Goal: Information Seeking & Learning: Learn about a topic

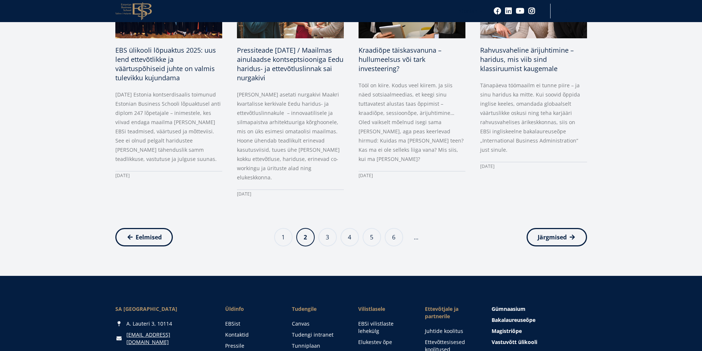
scroll to position [774, 0]
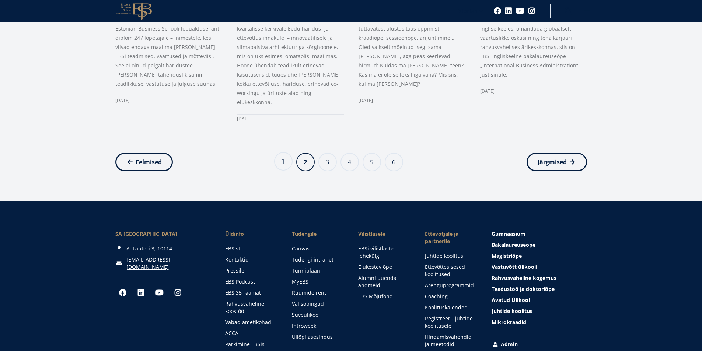
click at [281, 152] on link "Page 1" at bounding box center [283, 161] width 18 height 18
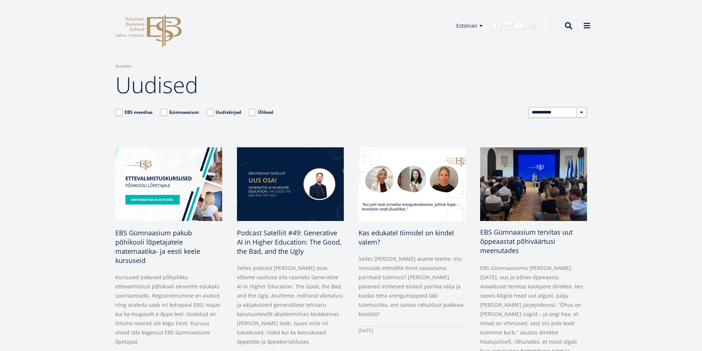
click at [516, 233] on span "EBS Gümnaasium tervitas uut õppeaastat põhiväärtusi meenutades" at bounding box center [526, 241] width 92 height 27
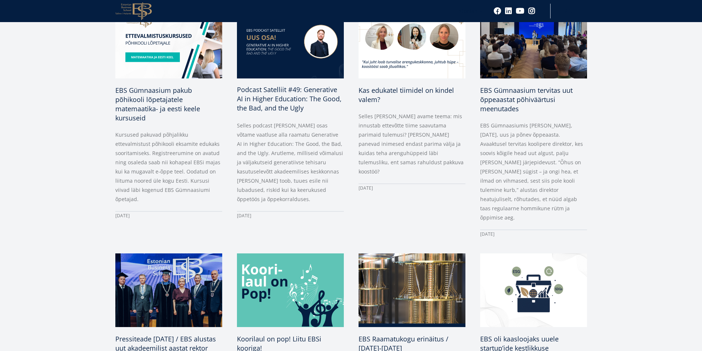
scroll to position [147, 0]
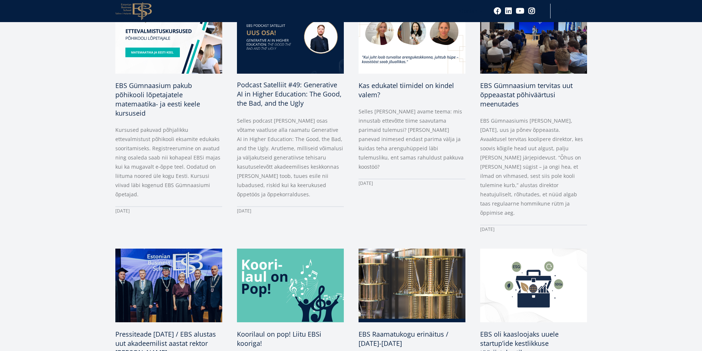
click at [281, 92] on span "Podcast Satelliit #49: Generative AI in Higher Education: The Good, the Bad, an…" at bounding box center [289, 93] width 105 height 27
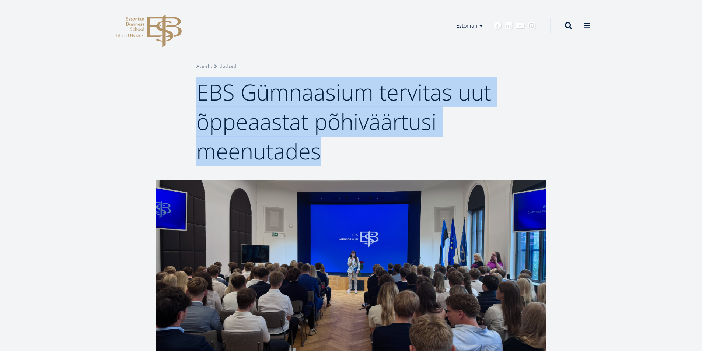
drag, startPoint x: 199, startPoint y: 87, endPoint x: 318, endPoint y: 151, distance: 134.2
click at [318, 151] on span "EBS Gümnaasium tervitas uut õppeaastat põhiväärtusi meenutades" at bounding box center [343, 121] width 295 height 89
copy span "EBS Gümnaasium tervitas uut õppeaastat põhiväärtusi meenutades"
click at [684, 132] on div "Breadcrumb Avaleht Uudised EBS Gümnaasium tervitas uut õppeaastat põhiväärtusi …" at bounding box center [351, 90] width 702 height 181
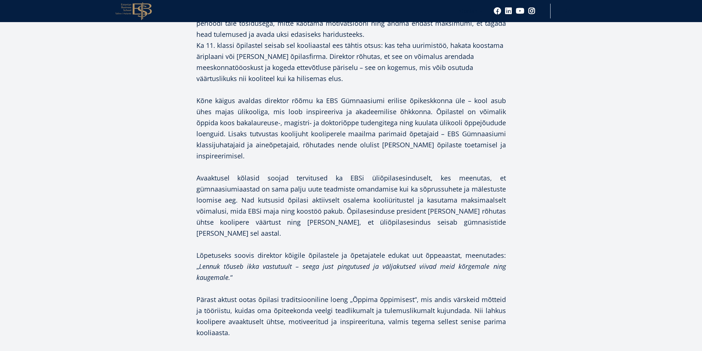
scroll to position [700, 0]
drag, startPoint x: 552, startPoint y: 170, endPoint x: 540, endPoint y: 170, distance: 12.5
click at [552, 170] on div "Facebook Linkedin Email EBS Gümnaasiumis algas täna, 1. septembril 2025, uus ja…" at bounding box center [350, 10] width 449 height 1059
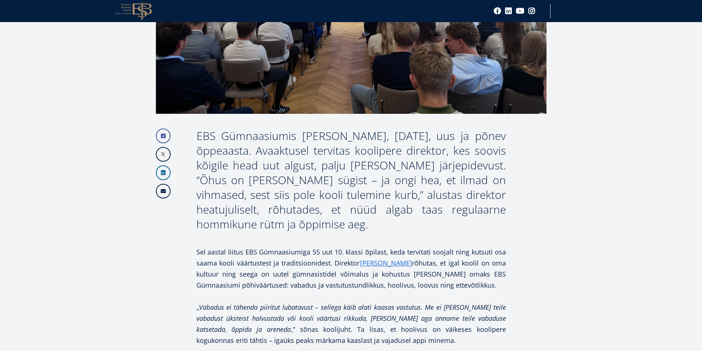
scroll to position [273, 0]
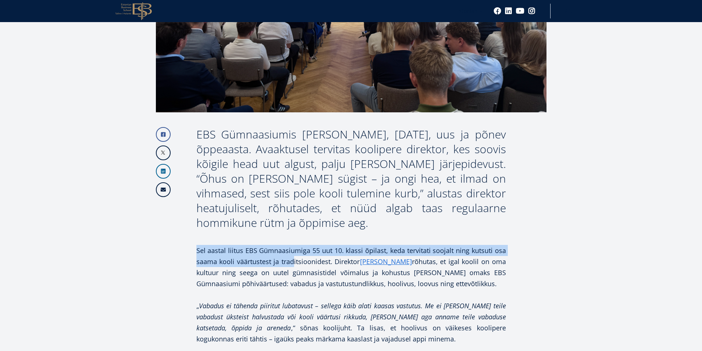
drag, startPoint x: 197, startPoint y: 249, endPoint x: 296, endPoint y: 260, distance: 99.3
click at [296, 260] on p "Sel aastal liitus EBS Gümnaasiumiga 55 uut 10. klassi õpilast, keda tervitati s…" at bounding box center [350, 267] width 309 height 44
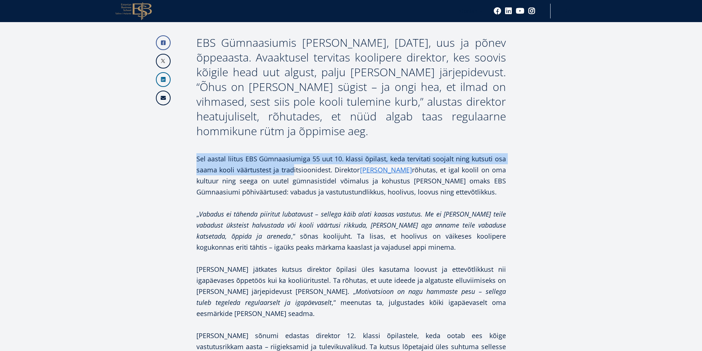
scroll to position [383, 0]
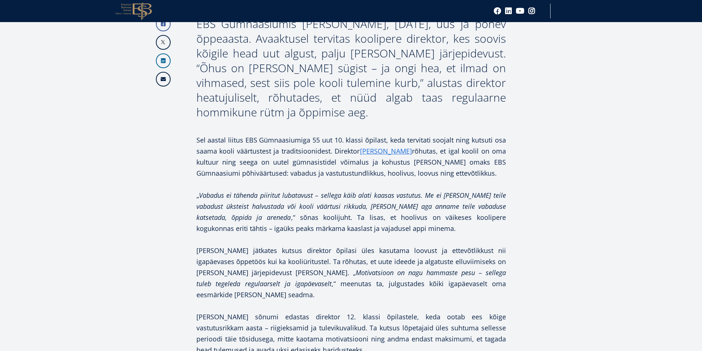
click at [315, 255] on p "Kõnet jätkates kutsus direktor õpilasi üles kasutama loovust ja ettevõtlikkust …" at bounding box center [350, 272] width 309 height 55
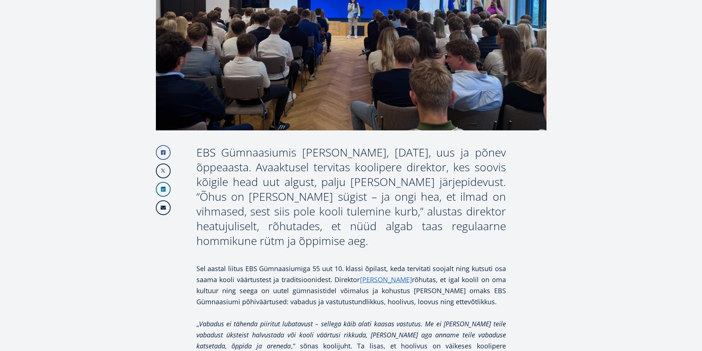
scroll to position [361, 0]
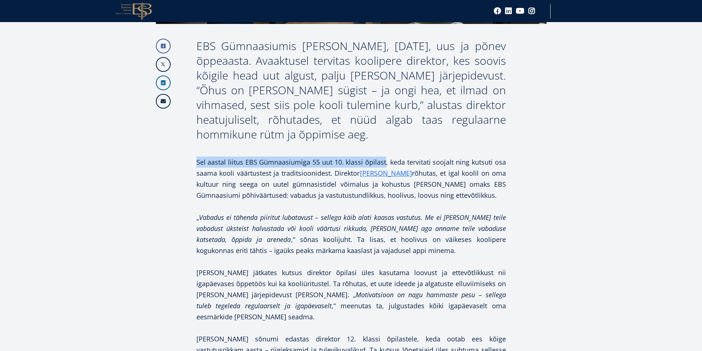
drag, startPoint x: 197, startPoint y: 160, endPoint x: 385, endPoint y: 159, distance: 187.9
click at [385, 159] on p "Sel aastal liitus EBS Gümnaasiumiga 55 uut 10. klassi õpilast, keda tervitati s…" at bounding box center [350, 179] width 309 height 44
copy p "Sel aastal liitus EBS Gümnaasiumiga 55 uut 10. klassi õpilast"
click at [670, 112] on article "Facebook Linkedin Email EBS Gümnaasiumis algas täna, 1. septembril 2025, uus ja…" at bounding box center [351, 356] width 702 height 1074
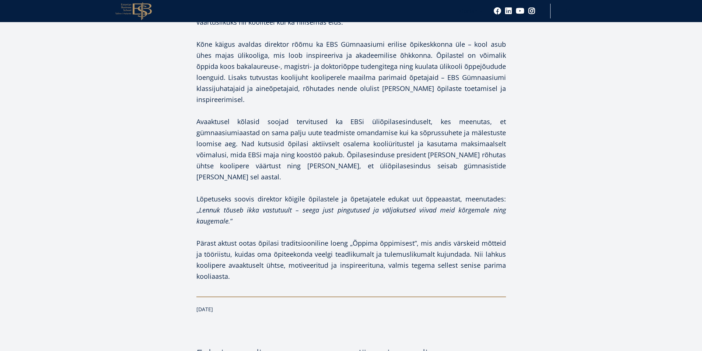
scroll to position [693, 0]
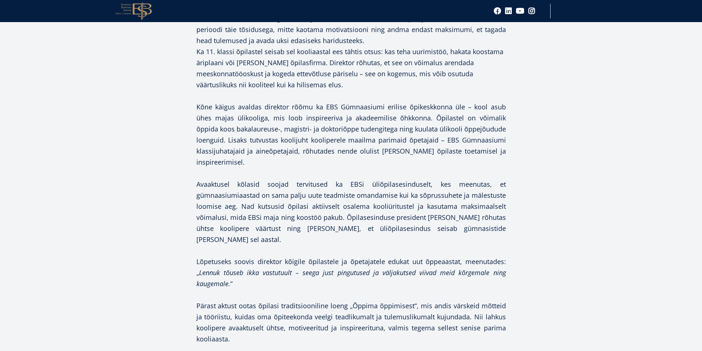
click at [639, 197] on article "Facebook Linkedin Email EBS Gümnaasiumis algas täna, 1. septembril 2025, uus ja…" at bounding box center [351, 25] width 702 height 1074
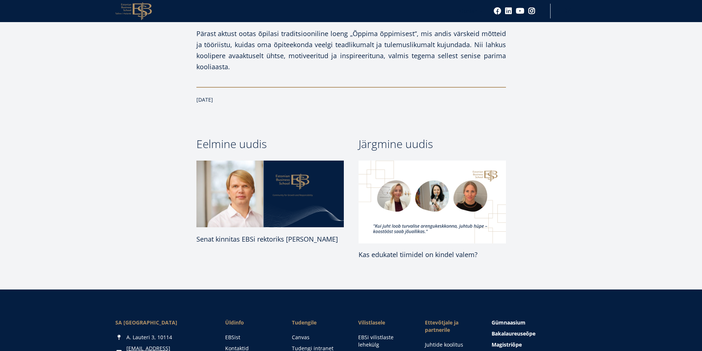
scroll to position [972, 0]
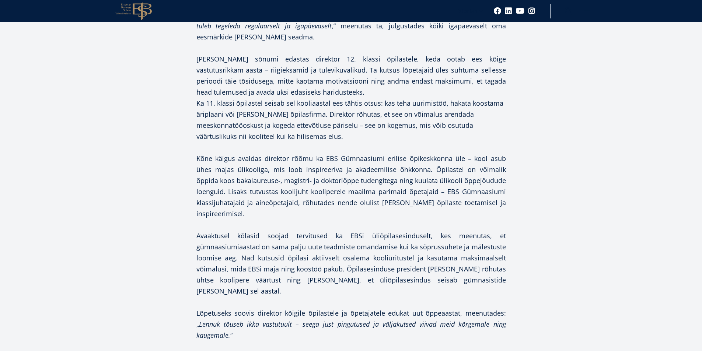
click at [586, 125] on article "Facebook Linkedin Email EBS Gümnaasiumis algas täna, 1. septembril 2025, uus ja…" at bounding box center [351, 77] width 702 height 1074
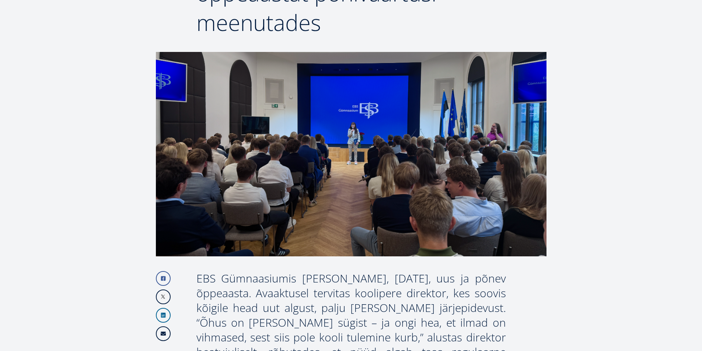
scroll to position [0, 0]
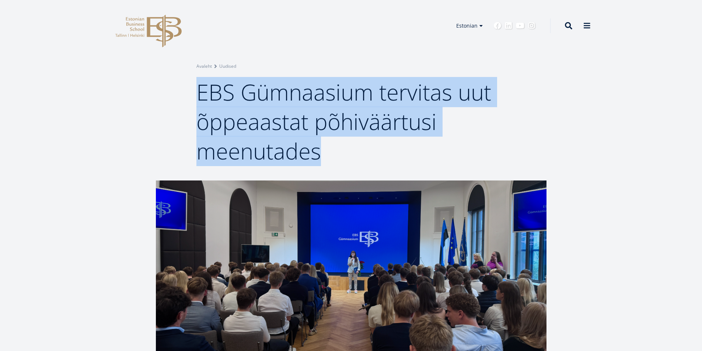
drag, startPoint x: 200, startPoint y: 91, endPoint x: 320, endPoint y: 152, distance: 134.6
click at [320, 152] on span "EBS Gümnaasium tervitas uut õppeaastat põhiväärtusi meenutades" at bounding box center [343, 121] width 295 height 89
copy span "EBS Gümnaasium tervitas uut õppeaastat põhiväärtusi meenutades"
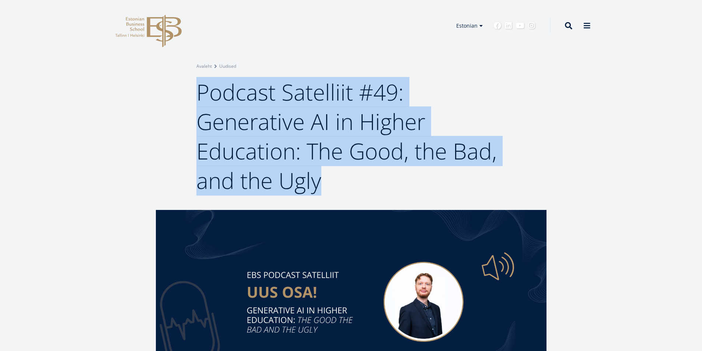
drag, startPoint x: 197, startPoint y: 91, endPoint x: 321, endPoint y: 193, distance: 159.7
click at [321, 193] on h1 "Podcast Satelliit #49: Generative AI in Higher Education: The Good, the Bad, an…" at bounding box center [350, 136] width 309 height 118
copy span "Podcast Satelliit #49: Generative AI in Higher Education: The Good, the Bad, an…"
click at [600, 119] on div "Breadcrumb Avaleht Uudised Podcast Satelliit #49: Generative AI in Higher Educa…" at bounding box center [351, 105] width 702 height 210
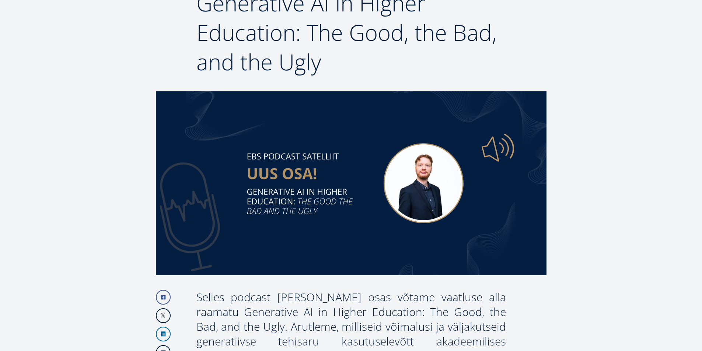
scroll to position [221, 0]
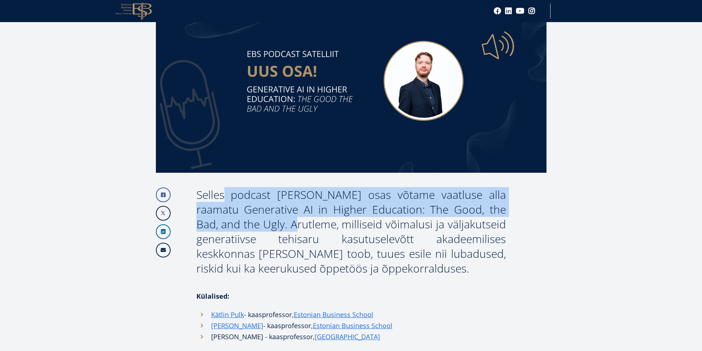
drag, startPoint x: 198, startPoint y: 195, endPoint x: 222, endPoint y: 224, distance: 37.6
click at [222, 224] on div "Selles podcast [PERSON_NAME] osas võtame vaatluse alla raamatu Generative AI in…" at bounding box center [350, 231] width 309 height 88
copy div "Selles podcast Satelliit osas võtame vaatluse alla raamatu Generative AI in Hig…"
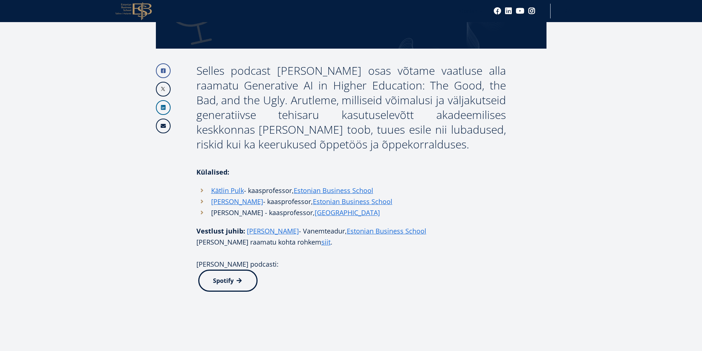
scroll to position [346, 0]
click at [596, 154] on article "Facebook Linkedin Email Selles podcast Satelliit osas võtame vaatluse alla raam…" at bounding box center [351, 316] width 702 height 904
click at [574, 133] on div "Facebook Linkedin Email Selles podcast Satelliit osas võtame vaatluse alla raam…" at bounding box center [350, 309] width 449 height 890
click at [666, 69] on article "Facebook Linkedin Email Selles podcast Satelliit osas võtame vaatluse alla raam…" at bounding box center [351, 316] width 702 height 904
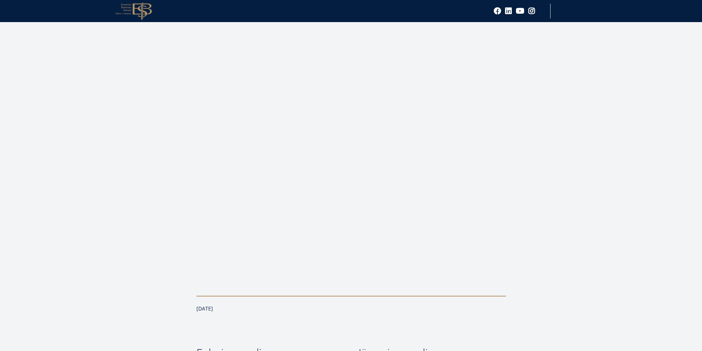
scroll to position [715, 0]
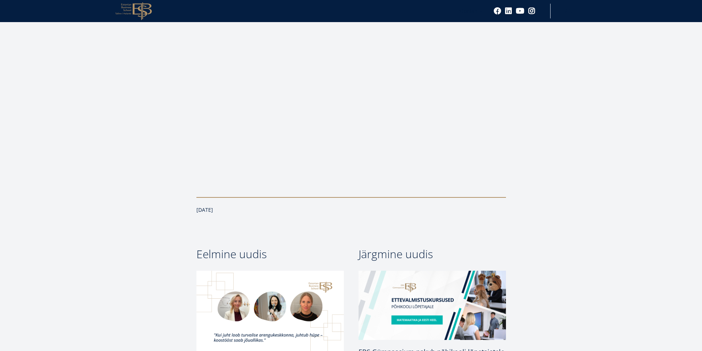
drag, startPoint x: 649, startPoint y: 90, endPoint x: 642, endPoint y: 88, distance: 7.5
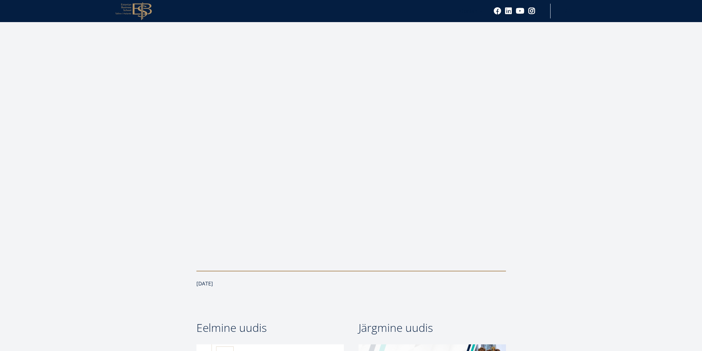
click at [655, 133] on article "Facebook Linkedin Email Selles podcast Satelliit osas võtame vaatluse alla raam…" at bounding box center [351, 21] width 702 height 904
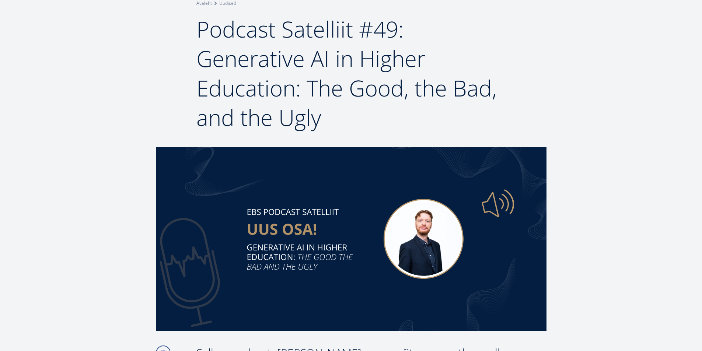
scroll to position [0, 0]
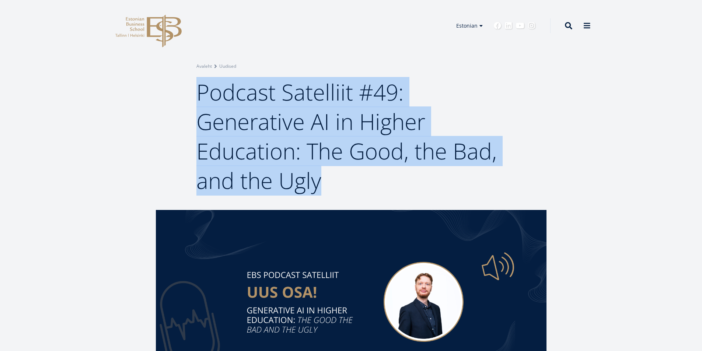
drag, startPoint x: 200, startPoint y: 93, endPoint x: 316, endPoint y: 179, distance: 145.4
click at [316, 179] on span "Podcast Satelliit #49: Generative AI in Higher Education: The Good, the Bad, an…" at bounding box center [346, 136] width 300 height 119
copy span "Podcast Satelliit #49: Generative AI in Higher Education: The Good, the Bad, an…"
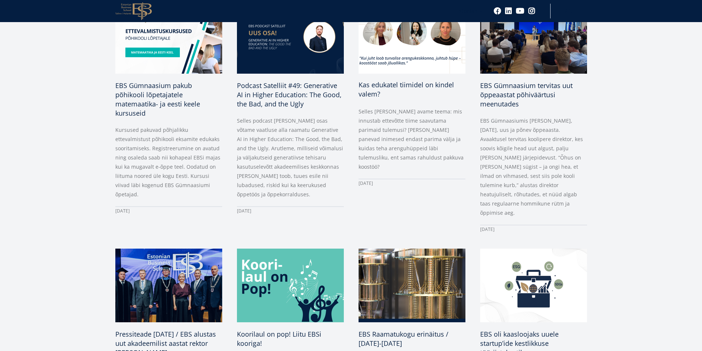
click at [410, 84] on span "Kas edukatel tiimidel on kindel valem?" at bounding box center [405, 89] width 95 height 18
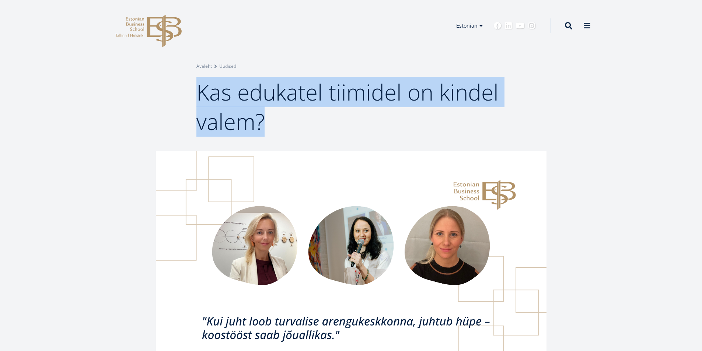
drag, startPoint x: 199, startPoint y: 88, endPoint x: 263, endPoint y: 119, distance: 70.7
click at [263, 119] on span "Kas edukatel tiimidel on kindel valem?" at bounding box center [347, 107] width 302 height 60
copy span "Kas edukatel tiimidel on kindel valem?"
drag, startPoint x: 634, startPoint y: 108, endPoint x: 624, endPoint y: 113, distance: 11.4
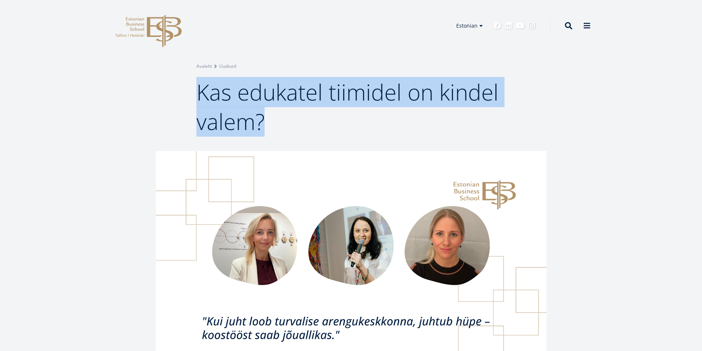
click at [634, 108] on div "Breadcrumb Avaleht Uudised Kas edukatel tiimidel on [PERSON_NAME]?" at bounding box center [351, 75] width 702 height 151
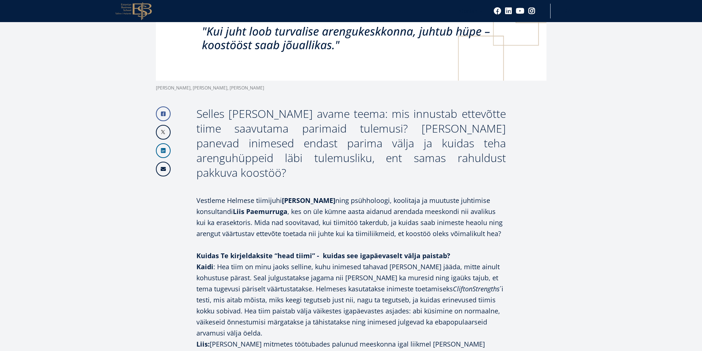
scroll to position [295, 0]
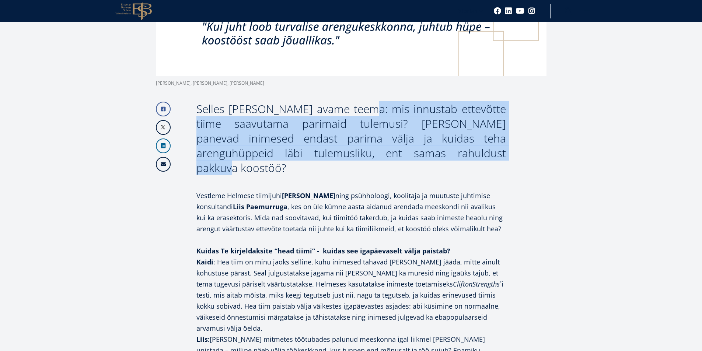
drag, startPoint x: 349, startPoint y: 109, endPoint x: 387, endPoint y: 149, distance: 55.0
click at [387, 149] on div "Selles [PERSON_NAME] avame teema: mis innustab ettevõtte tiime saavutama parima…" at bounding box center [350, 139] width 309 height 74
copy div "mis innustab ettevõtte tiime saavutama parimaid tulemusi? [PERSON_NAME] panevad…"
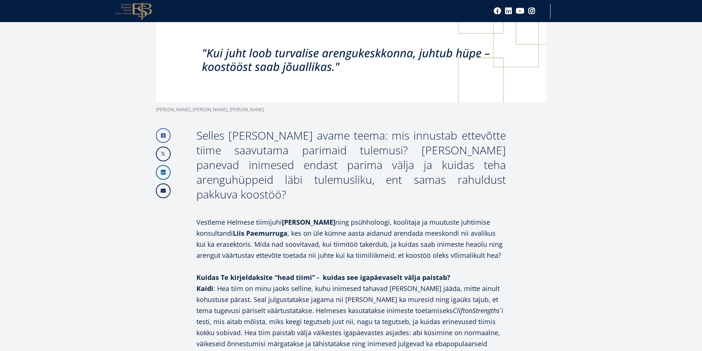
scroll to position [332, 0]
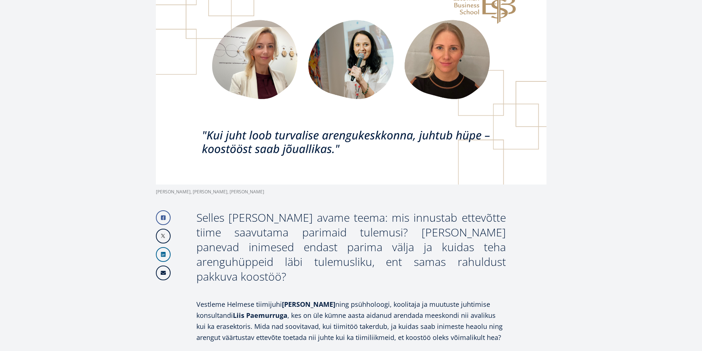
scroll to position [309, 0]
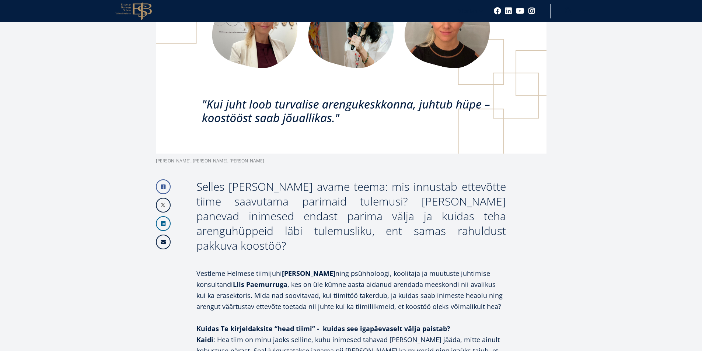
scroll to position [214, 0]
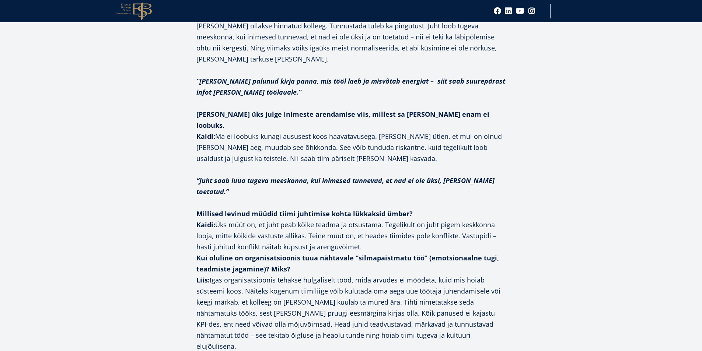
scroll to position [1440, 0]
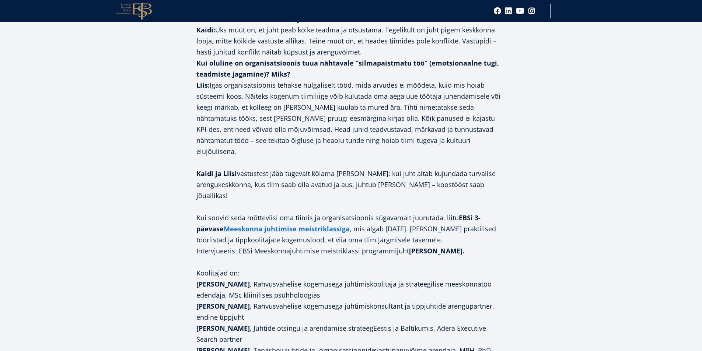
scroll to position [1624, 0]
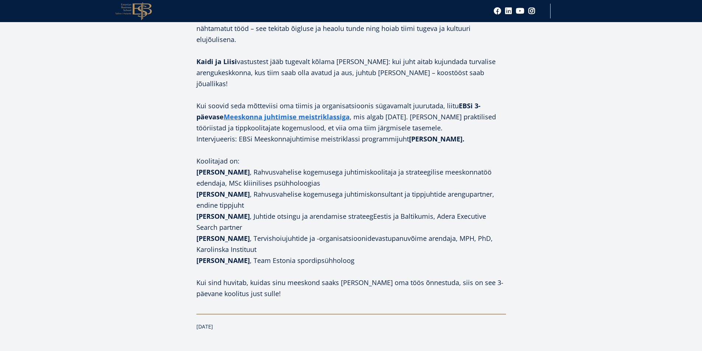
scroll to position [1698, 0]
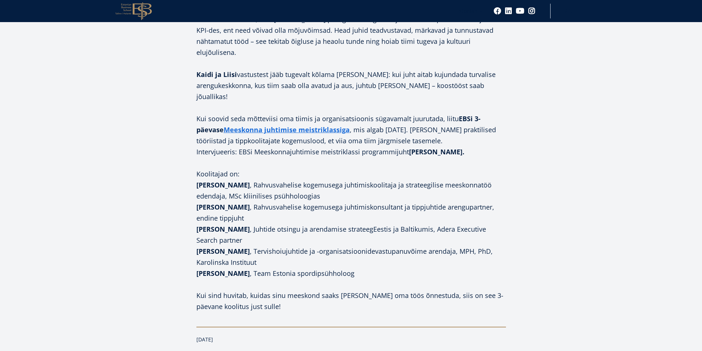
drag, startPoint x: 630, startPoint y: 88, endPoint x: 624, endPoint y: 90, distance: 6.2
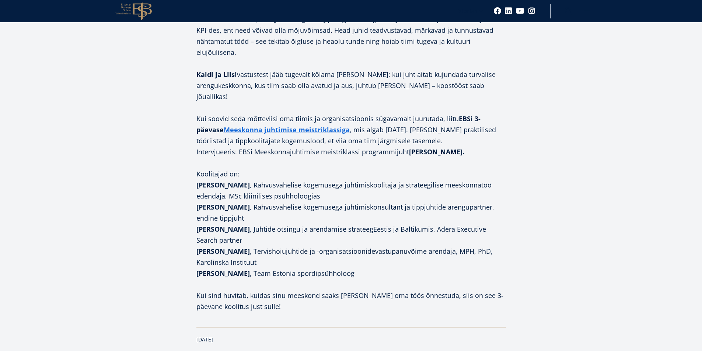
click at [226, 269] on strong "[PERSON_NAME]" at bounding box center [222, 273] width 53 height 9
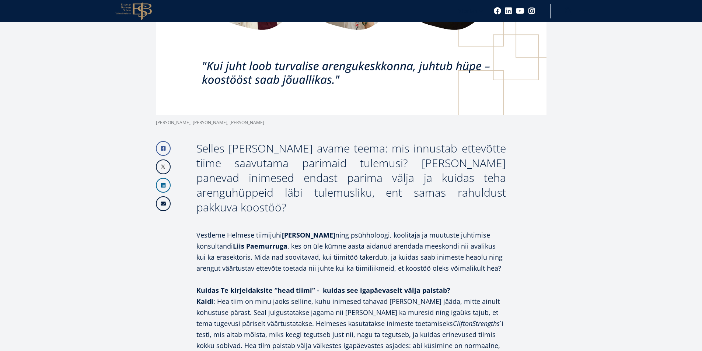
scroll to position [244, 0]
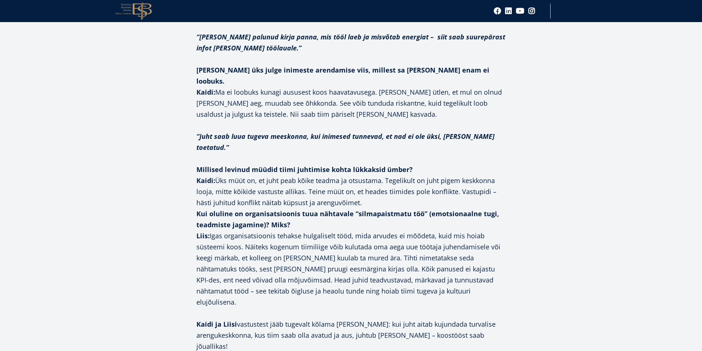
scroll to position [1443, 0]
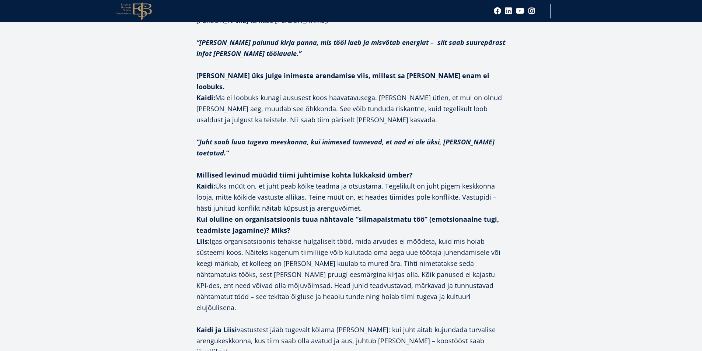
drag, startPoint x: 624, startPoint y: 128, endPoint x: 531, endPoint y: 70, distance: 109.8
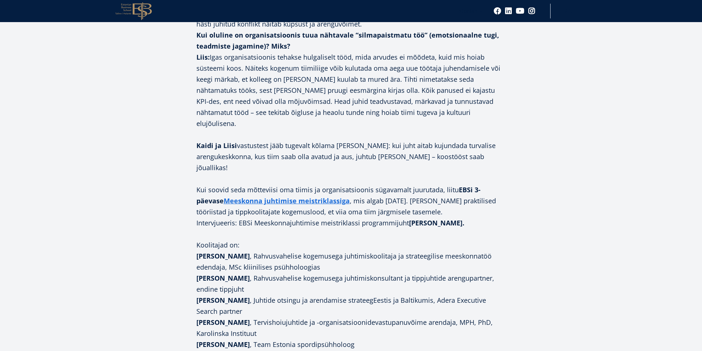
scroll to position [1811, 0]
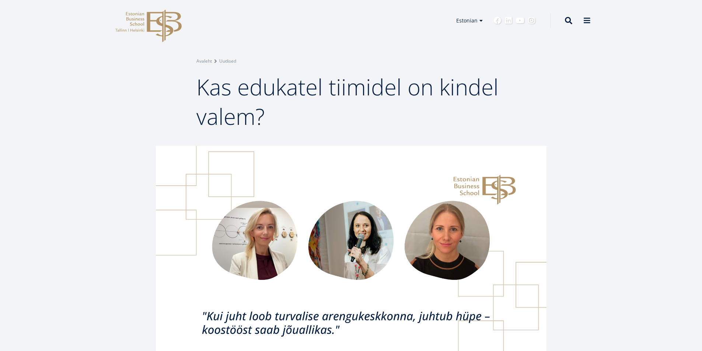
scroll to position [0, 0]
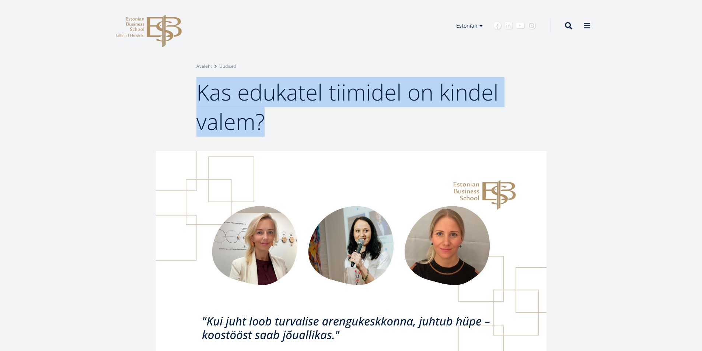
drag, startPoint x: 197, startPoint y: 91, endPoint x: 272, endPoint y: 116, distance: 79.0
click at [272, 116] on h1 "Kas edukatel tiimidel on kindel valem?" at bounding box center [350, 106] width 309 height 59
copy span "Kas edukatel tiimidel on kindel valem?"
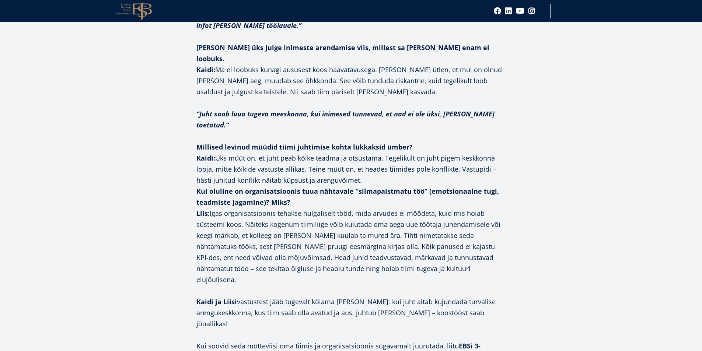
scroll to position [1473, 0]
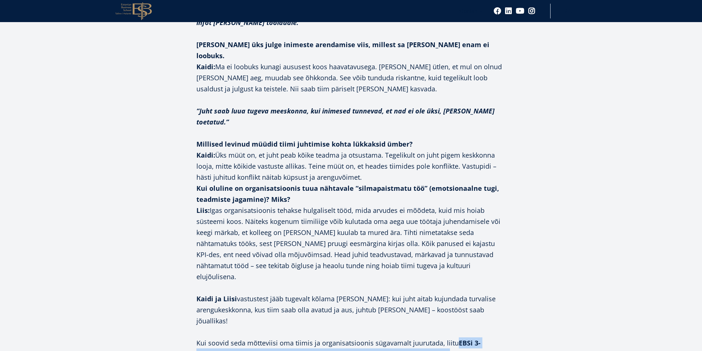
drag, startPoint x: 456, startPoint y: 218, endPoint x: 409, endPoint y: 226, distance: 47.1
click at [409, 337] on p "Kui soovid seda mõtteviisi oma tiimis ja organisatsioonis sügavamalt juurutada,…" at bounding box center [350, 353] width 309 height 33
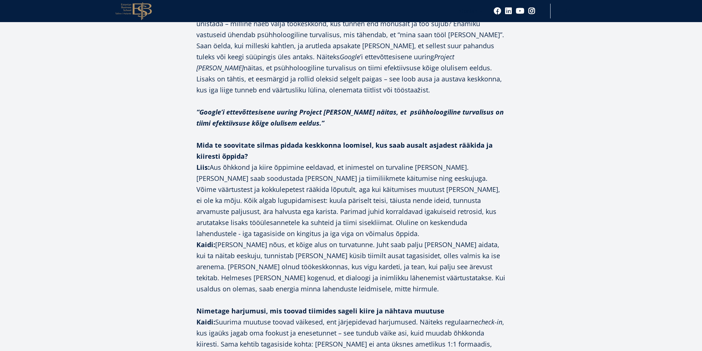
scroll to position [638, 0]
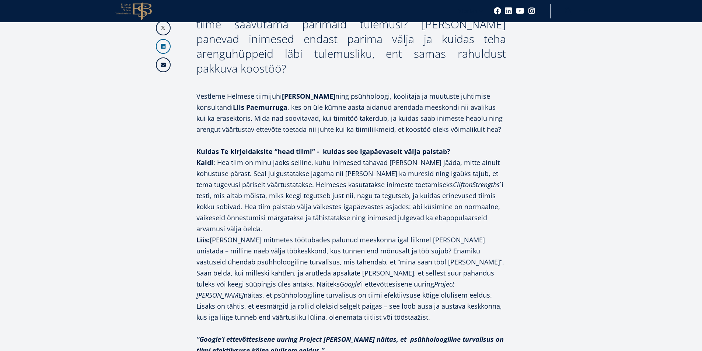
scroll to position [395, 0]
